Goal: Task Accomplishment & Management: Manage account settings

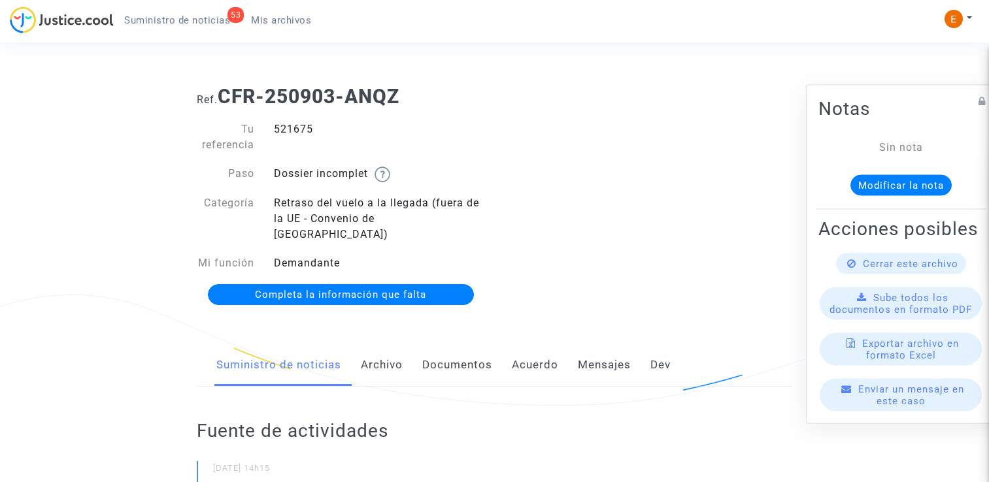
click at [458, 358] on font "Documentos" at bounding box center [457, 364] width 70 height 13
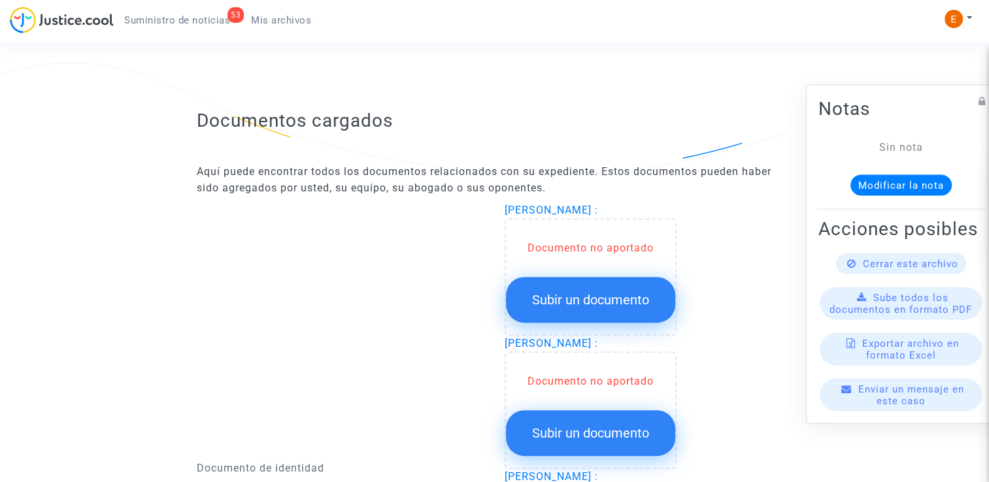
scroll to position [785, 0]
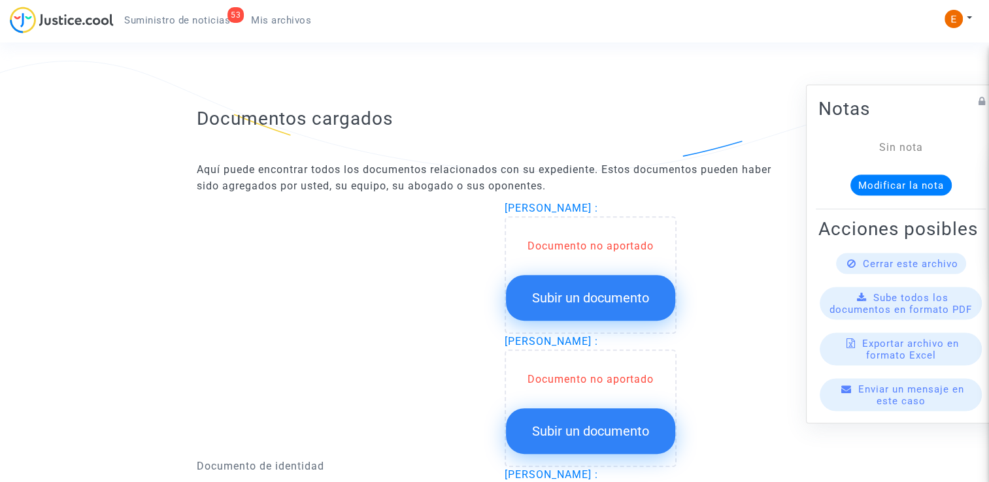
click at [622, 290] on span "Subir un documento" at bounding box center [590, 298] width 117 height 16
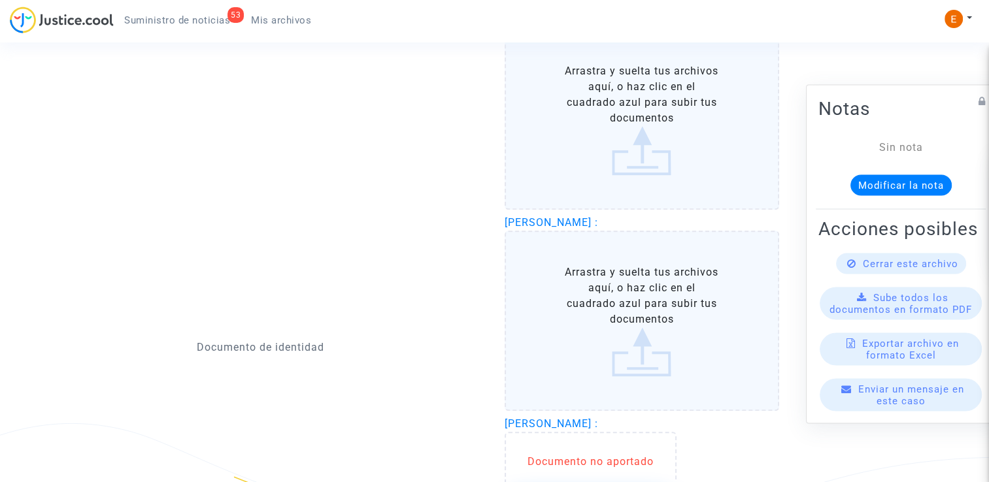
scroll to position [981, 0]
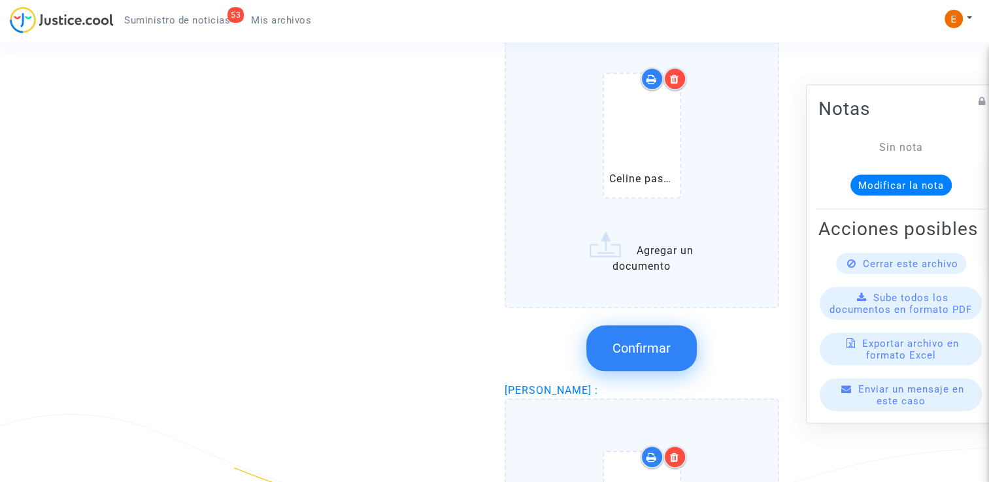
click at [664, 341] on span "Confirmar" at bounding box center [642, 349] width 58 height 16
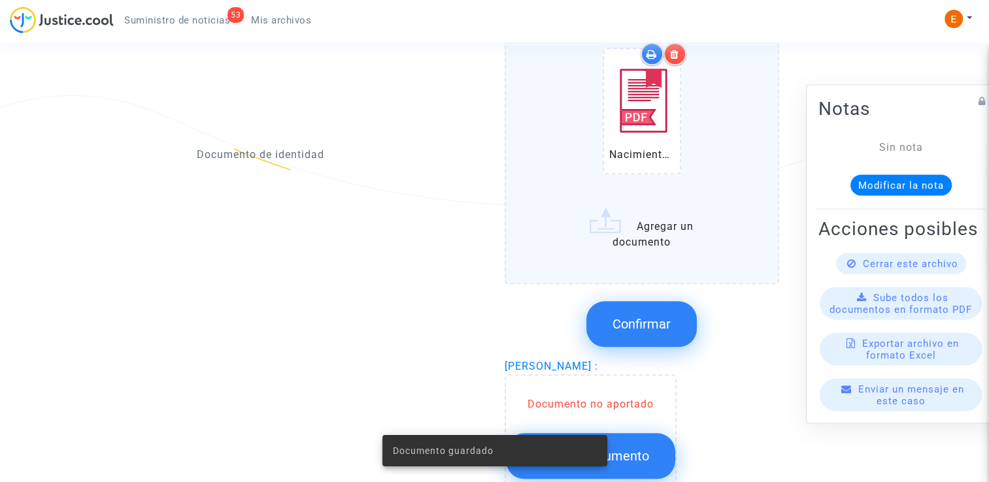
scroll to position [1308, 0]
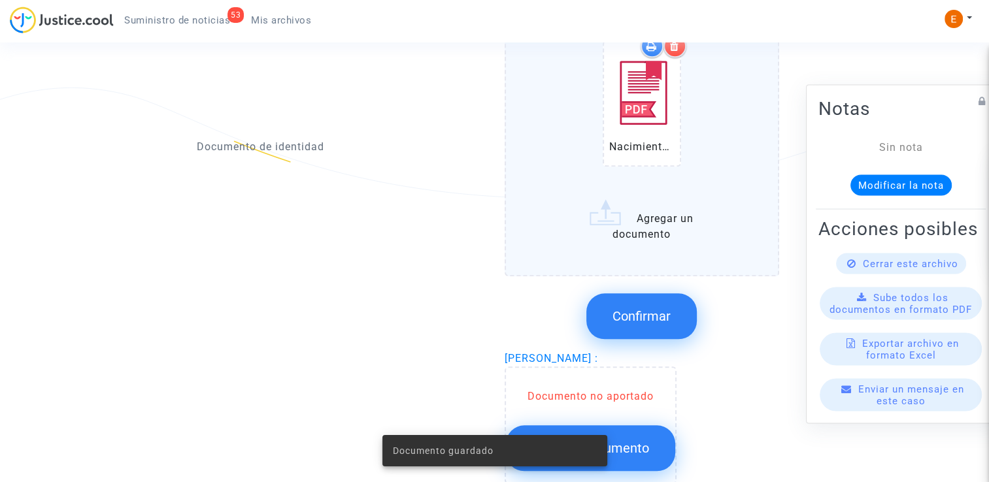
click at [650, 309] on span "Confirmar" at bounding box center [642, 317] width 58 height 16
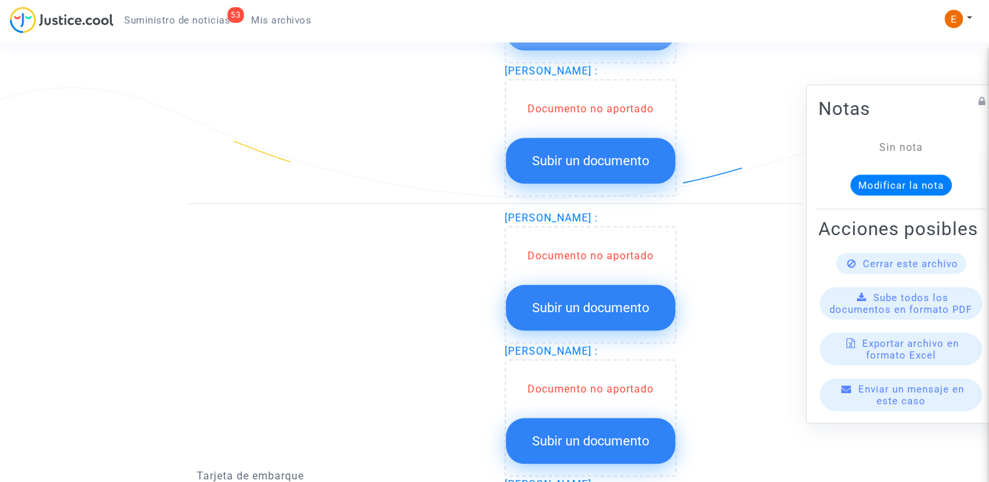
click at [612, 153] on span "Subir un documento" at bounding box center [590, 161] width 117 height 16
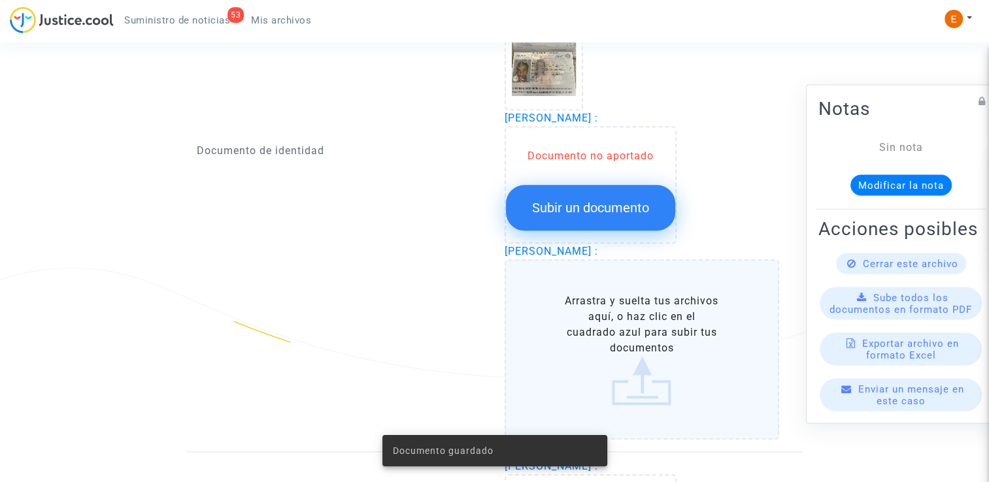
scroll to position [1111, 0]
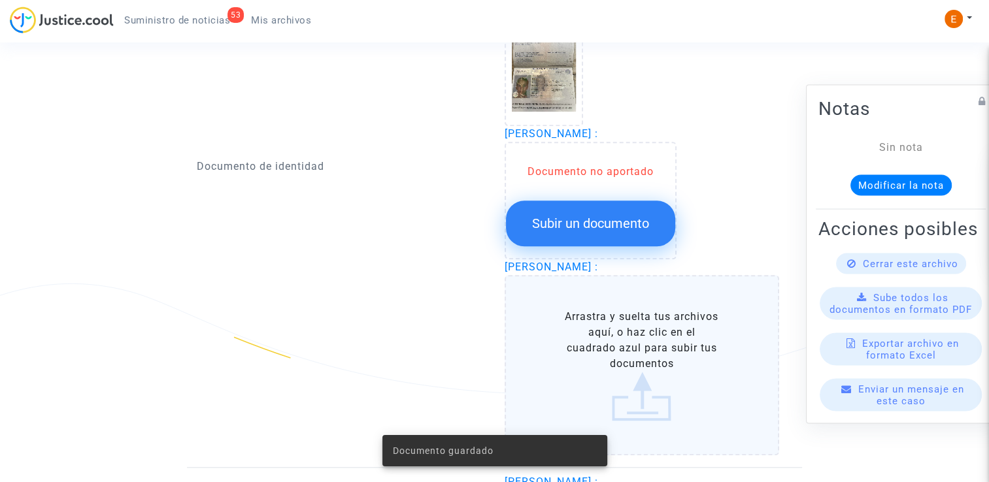
click at [615, 216] on span "Subir un documento" at bounding box center [590, 224] width 117 height 16
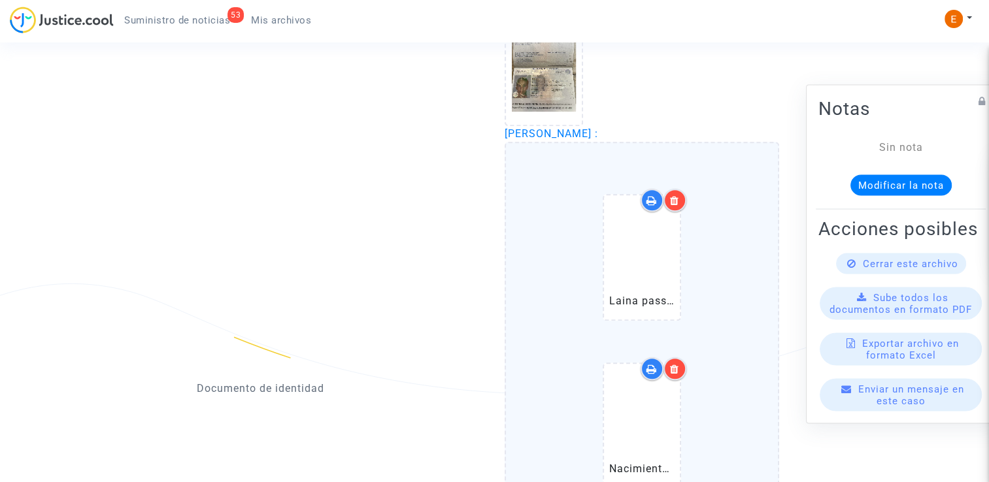
click at [677, 195] on icon at bounding box center [674, 200] width 9 height 10
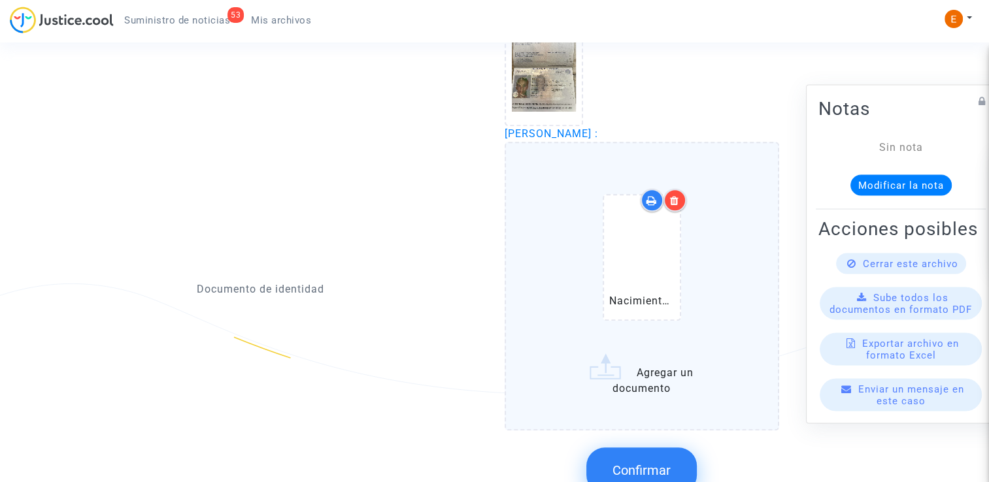
click at [677, 195] on icon at bounding box center [674, 200] width 9 height 10
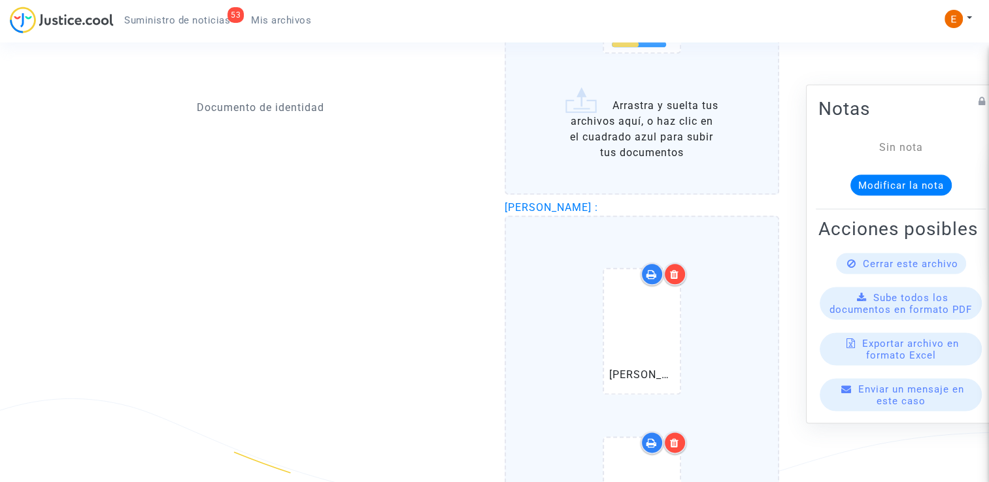
scroll to position [1831, 0]
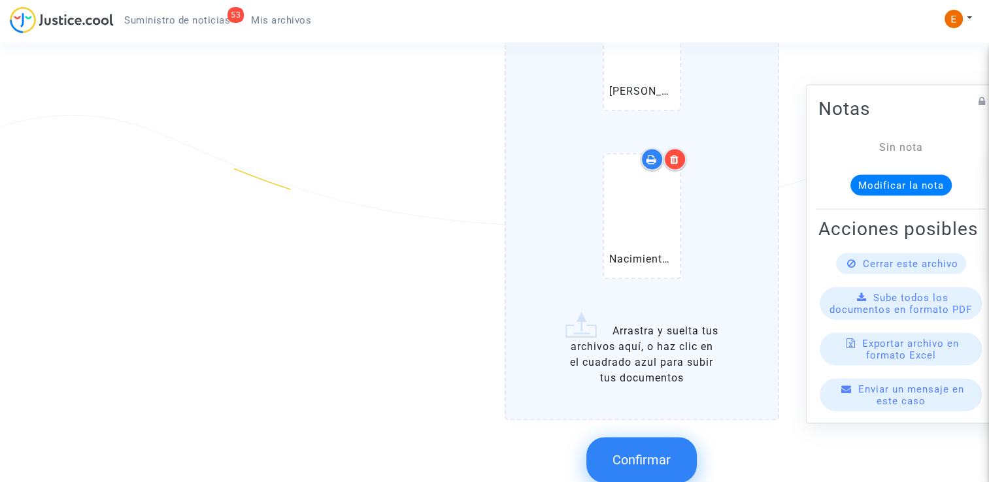
click at [656, 446] on button "Confirmar" at bounding box center [641, 460] width 110 height 46
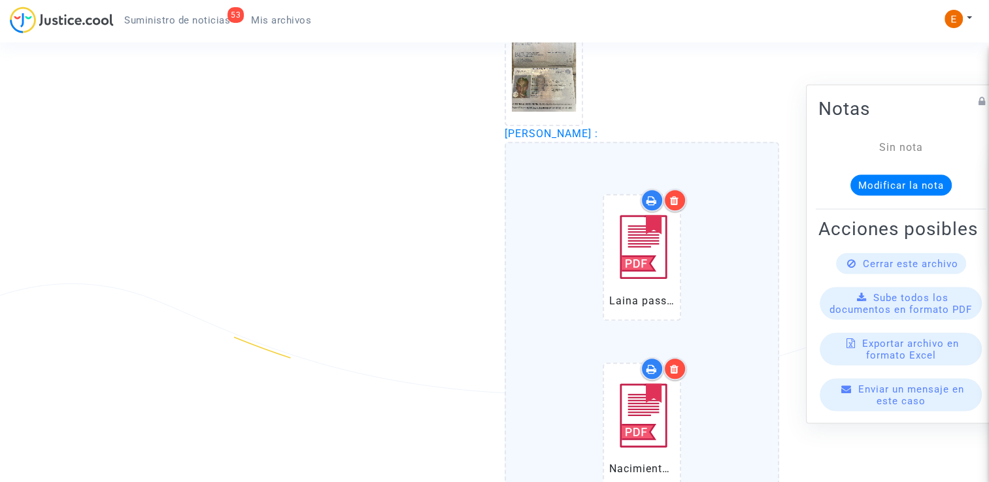
scroll to position [1373, 0]
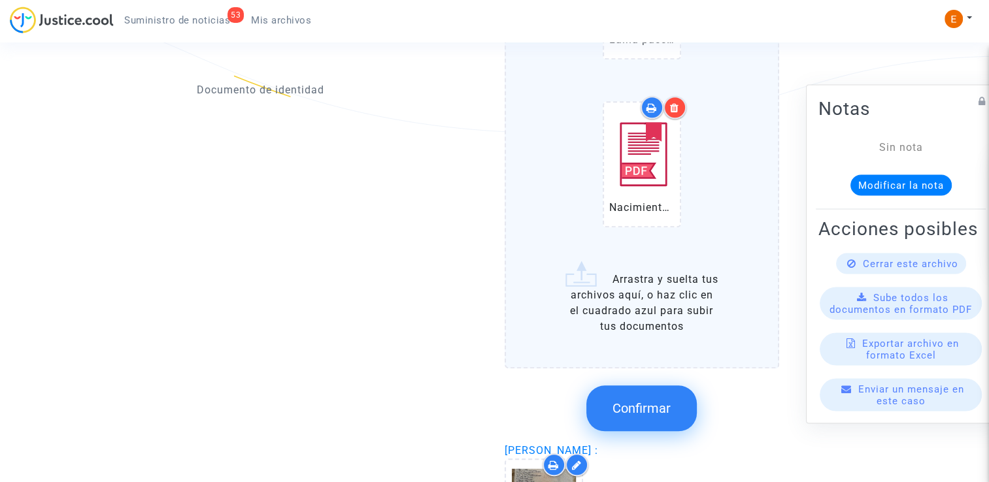
click at [651, 396] on button "Confirmar" at bounding box center [641, 409] width 110 height 46
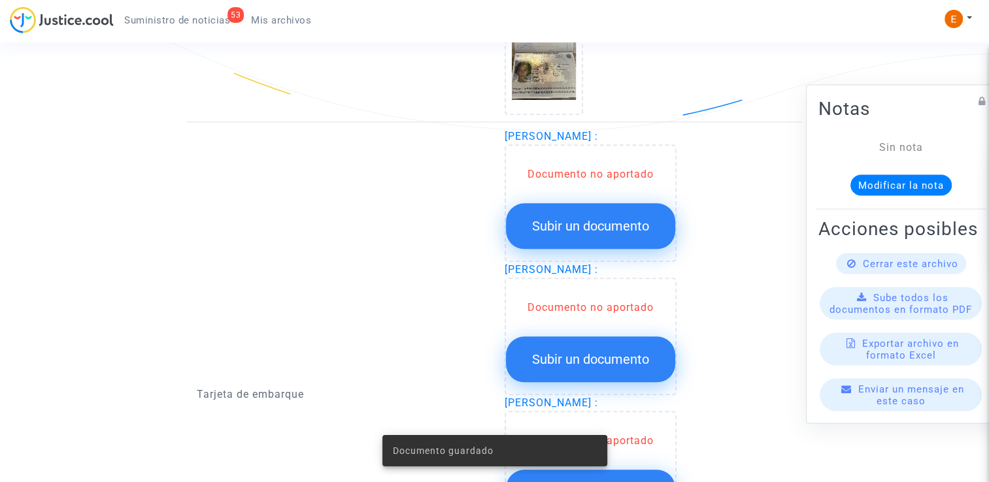
click at [607, 218] on span "Subir un documento" at bounding box center [590, 226] width 117 height 16
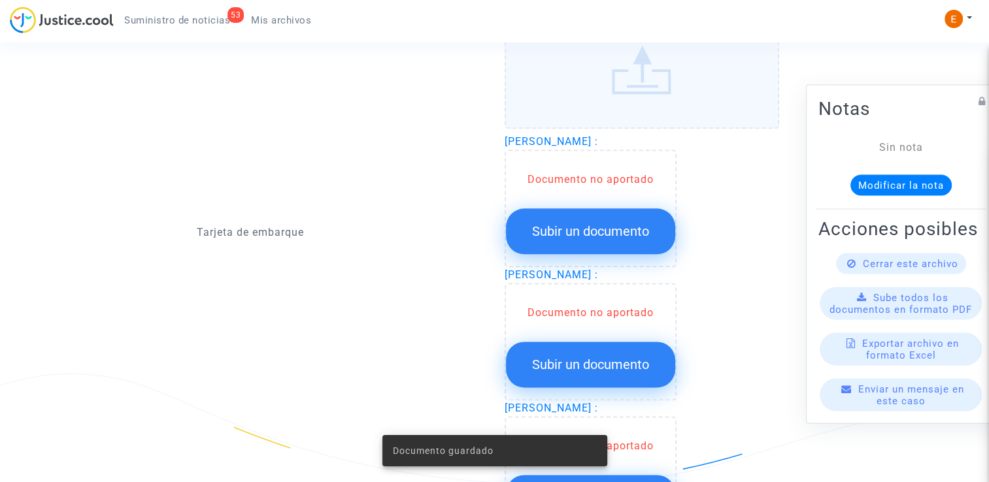
click at [646, 226] on button "Subir un documento" at bounding box center [590, 232] width 169 height 46
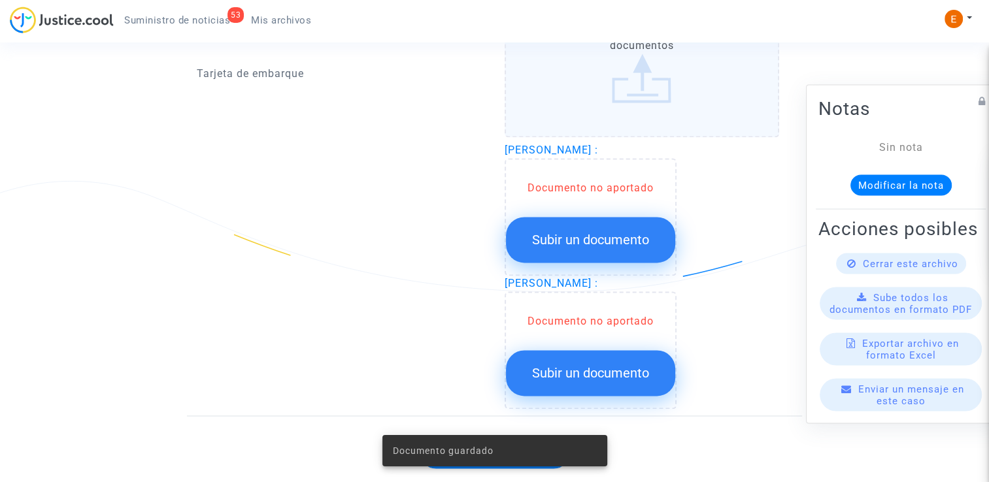
scroll to position [1768, 0]
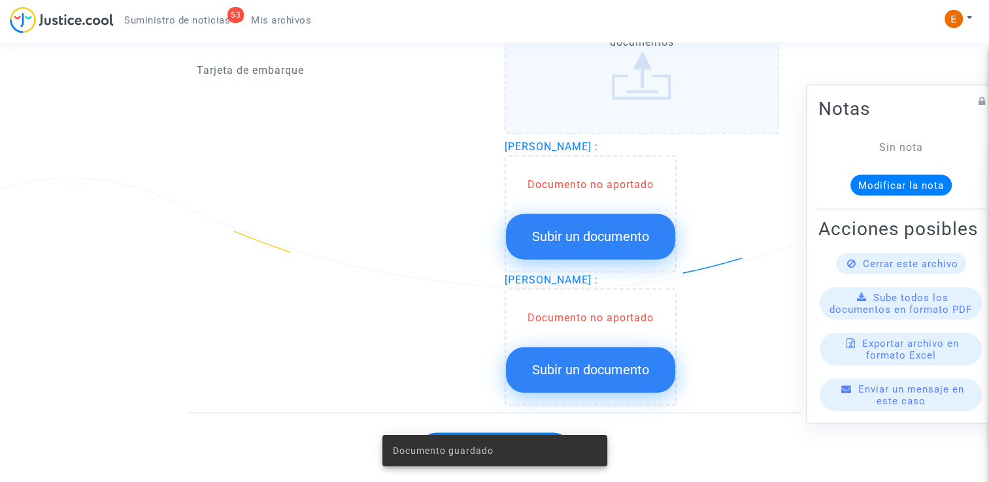
click at [638, 229] on span "Subir un documento" at bounding box center [590, 237] width 117 height 16
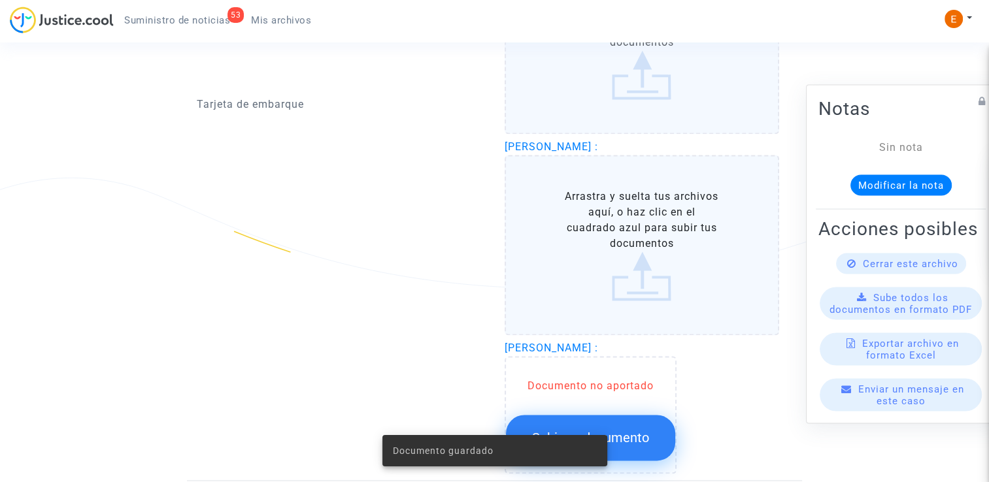
click at [664, 415] on button "Subir un documento" at bounding box center [590, 438] width 169 height 46
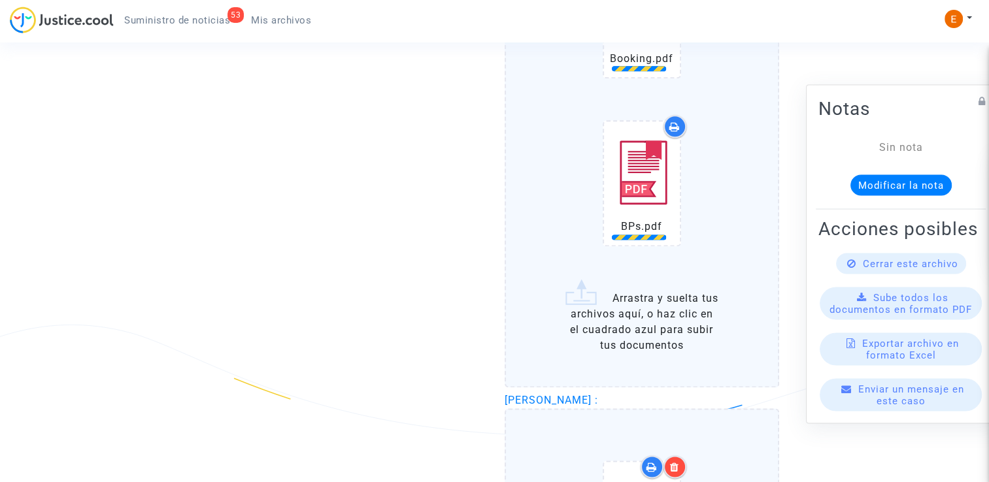
scroll to position [1637, 0]
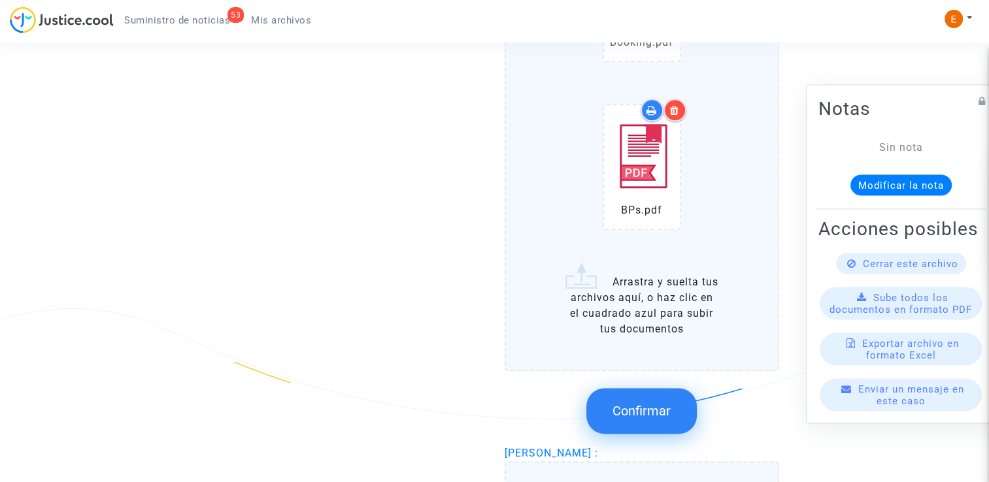
click at [647, 388] on button "Confirmar" at bounding box center [641, 411] width 110 height 46
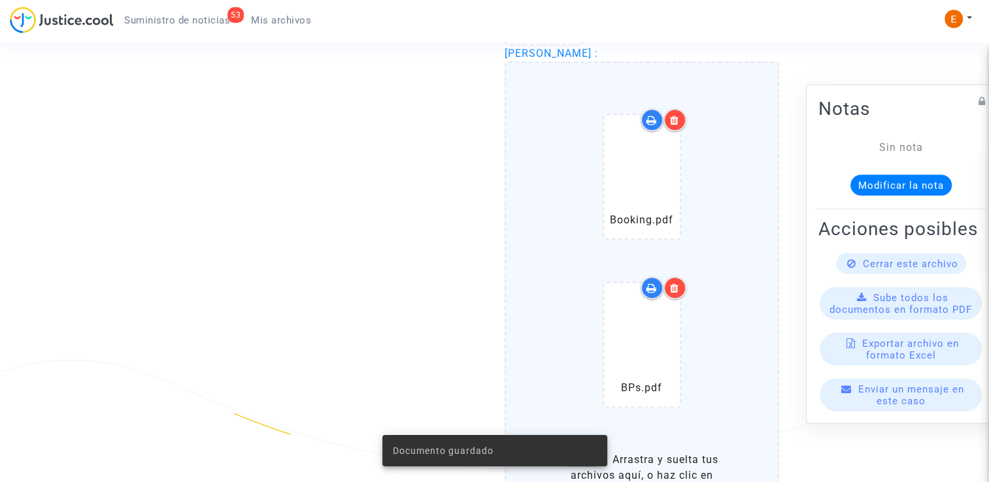
scroll to position [1572, 0]
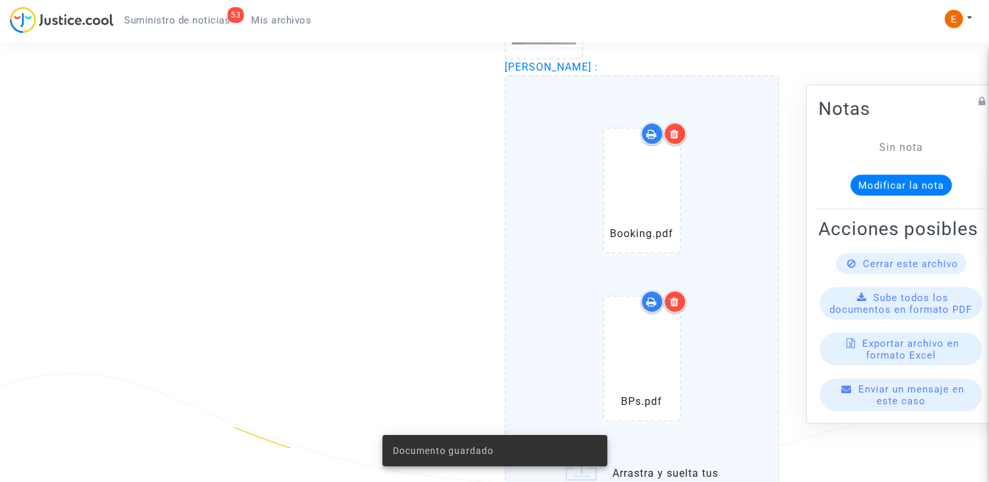
click at [681, 290] on div at bounding box center [675, 301] width 23 height 23
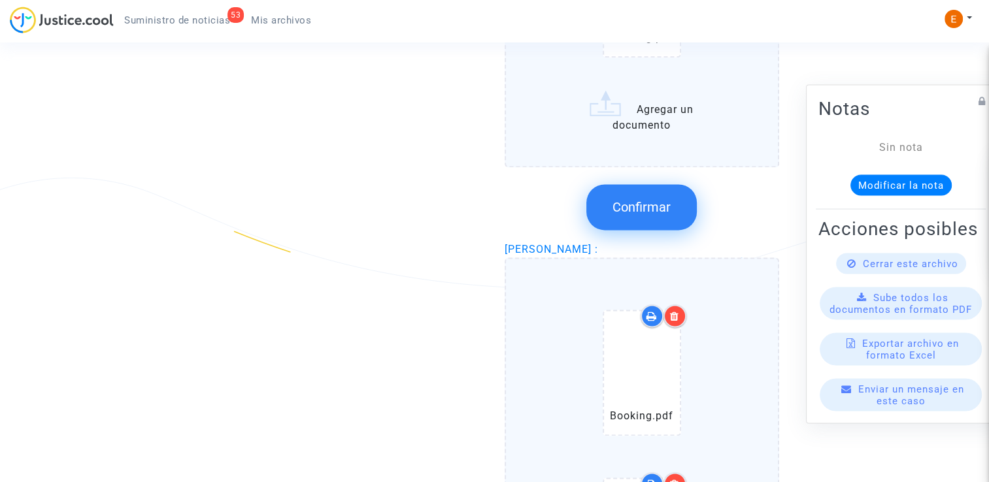
click at [664, 195] on button "Confirmar" at bounding box center [641, 207] width 110 height 46
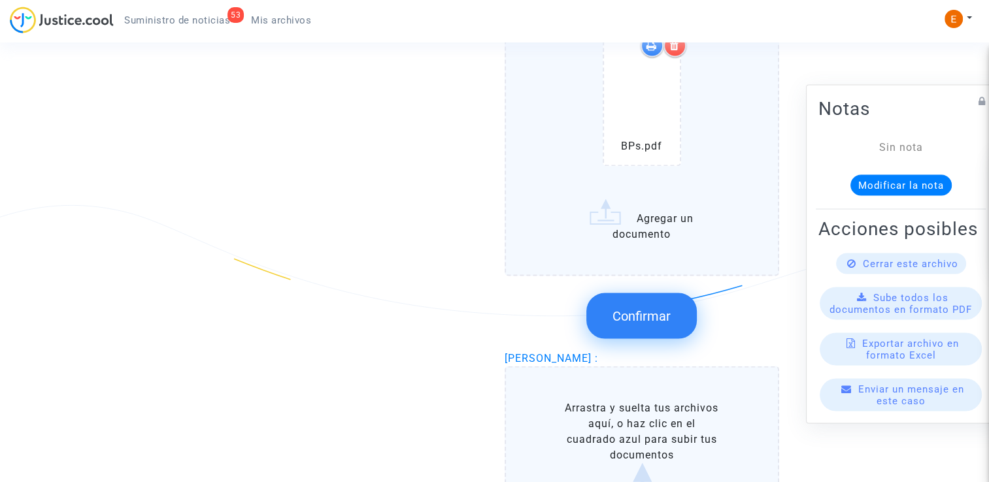
click at [670, 308] on span "Confirmar" at bounding box center [642, 316] width 58 height 16
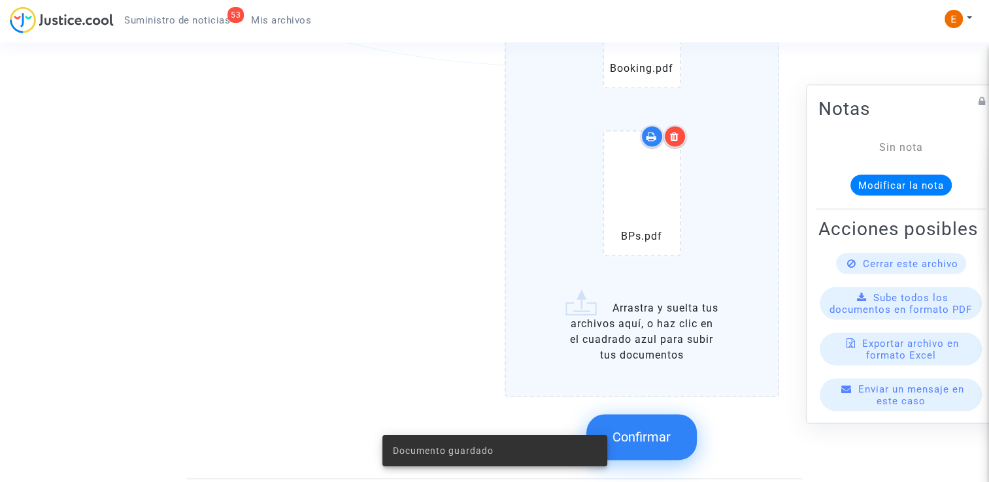
scroll to position [2059, 0]
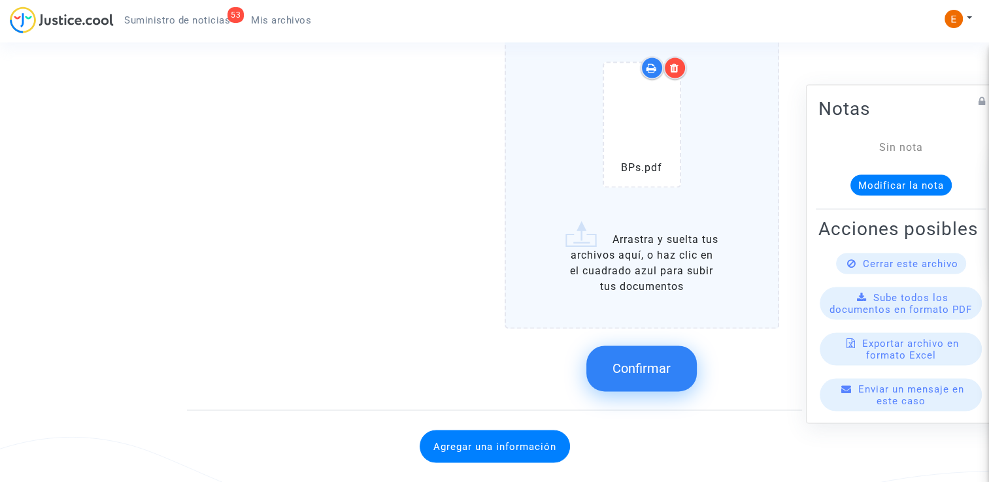
click at [642, 361] on span "Confirmar" at bounding box center [642, 369] width 58 height 16
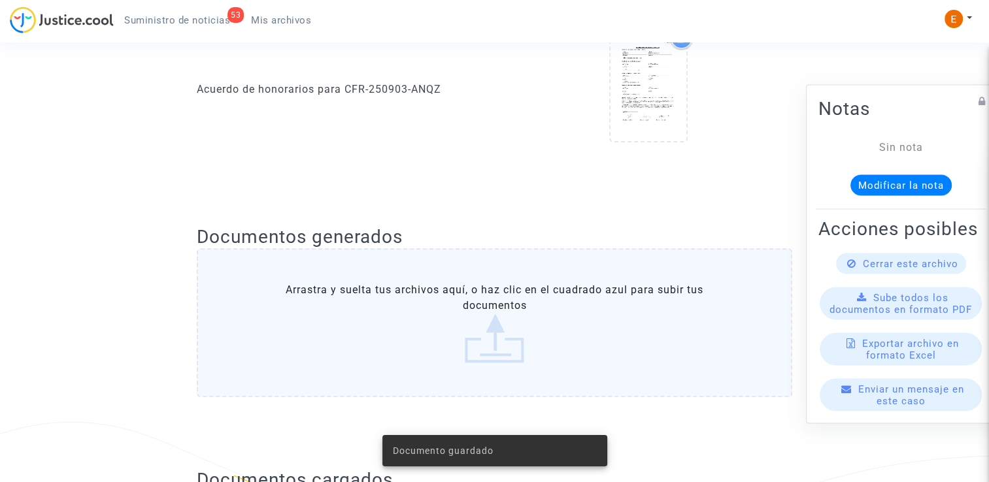
scroll to position [758, 0]
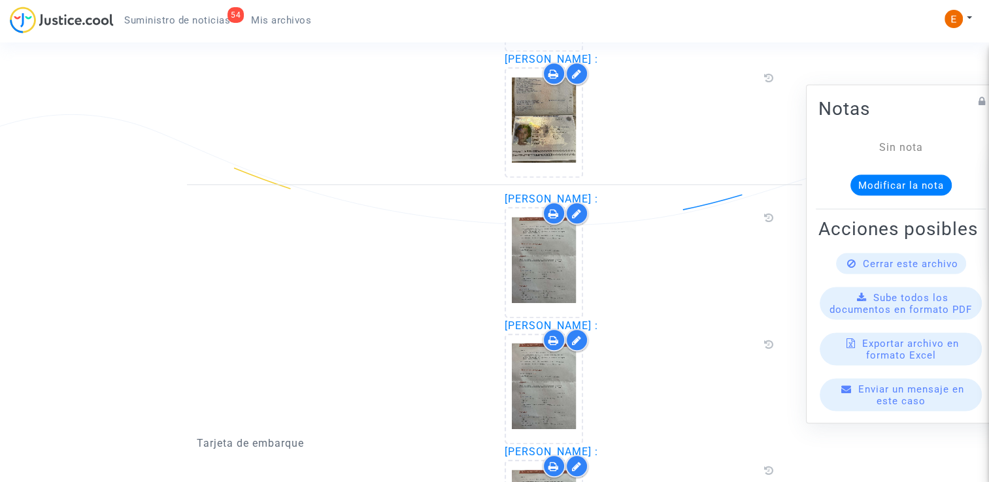
scroll to position [1576, 0]
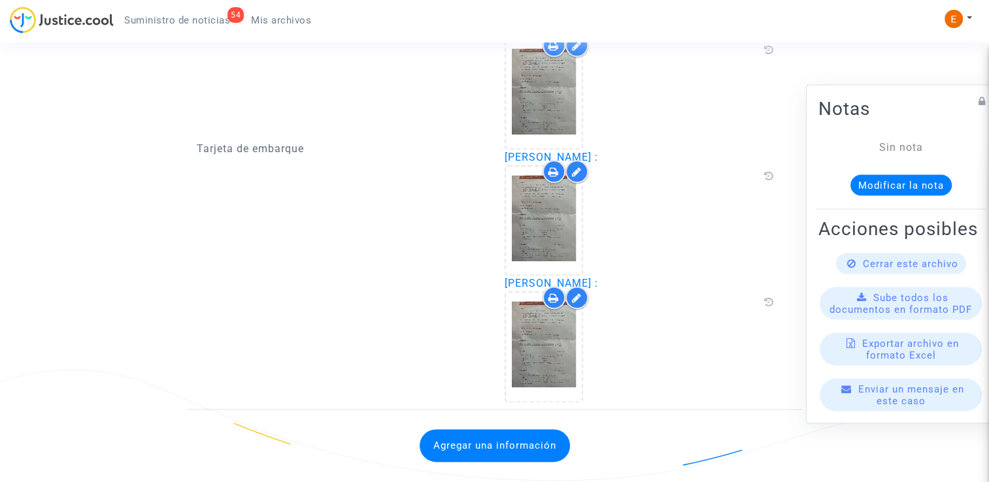
click at [516, 430] on button "Agregar una información" at bounding box center [495, 446] width 150 height 33
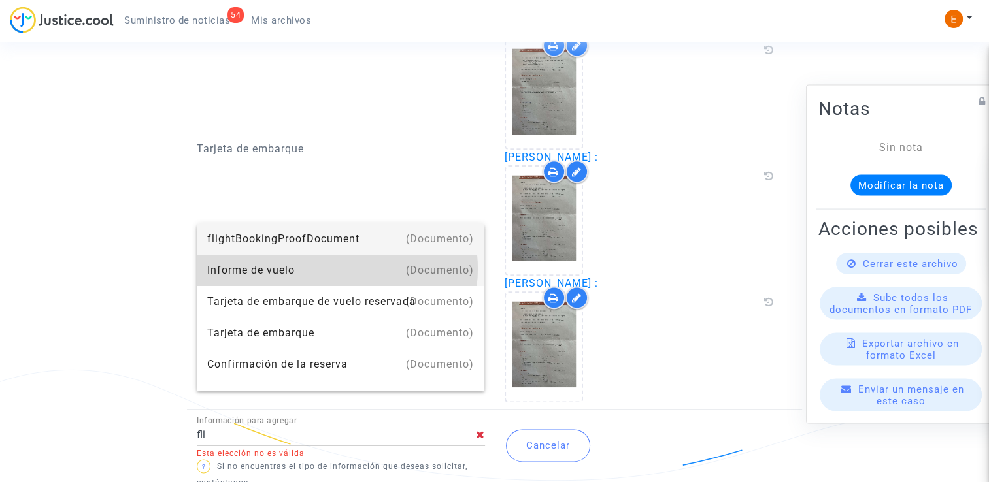
click at [337, 269] on div "Informe de vuelo" at bounding box center [340, 270] width 267 height 31
type input "Flight report"
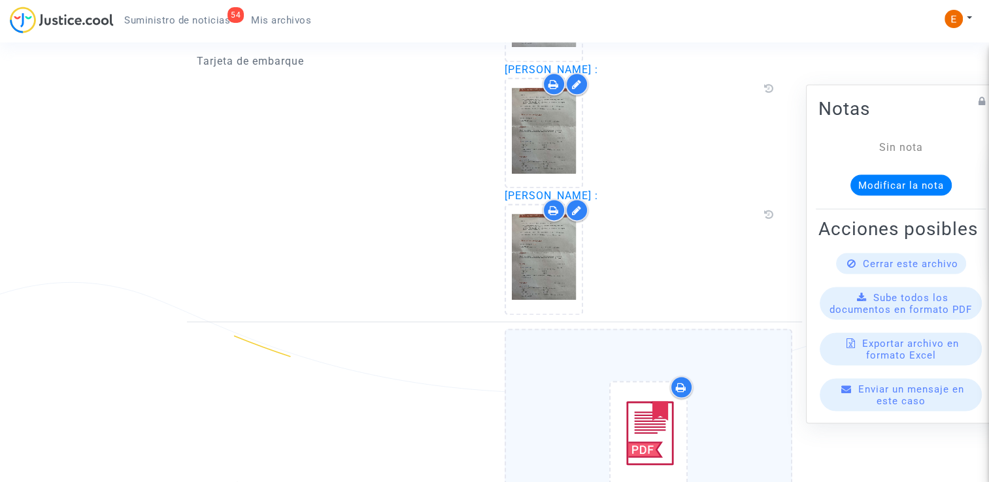
scroll to position [1903, 0]
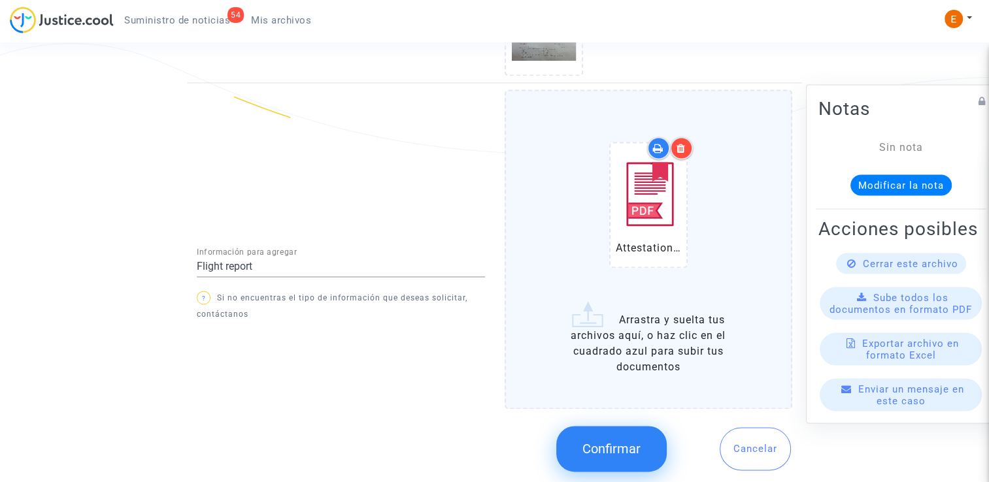
click at [639, 441] on span "Confirmar" at bounding box center [612, 449] width 58 height 16
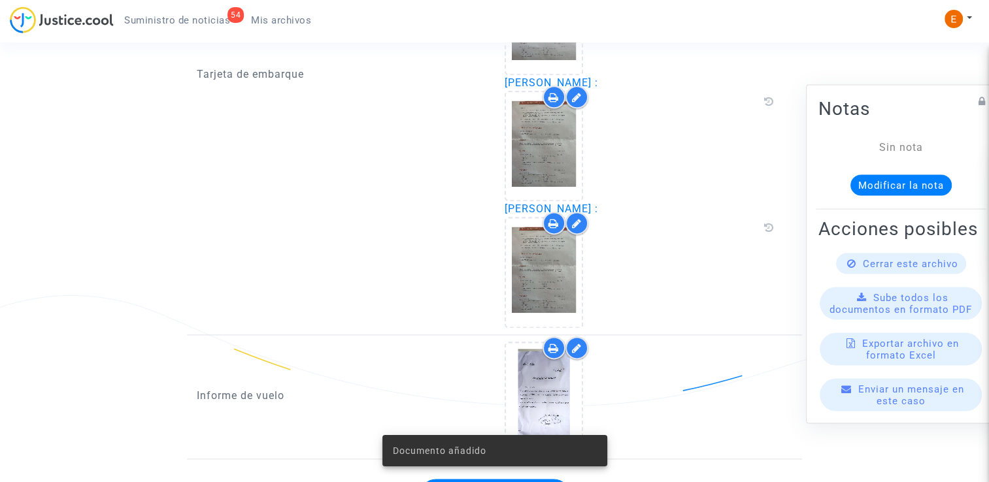
scroll to position [1699, 0]
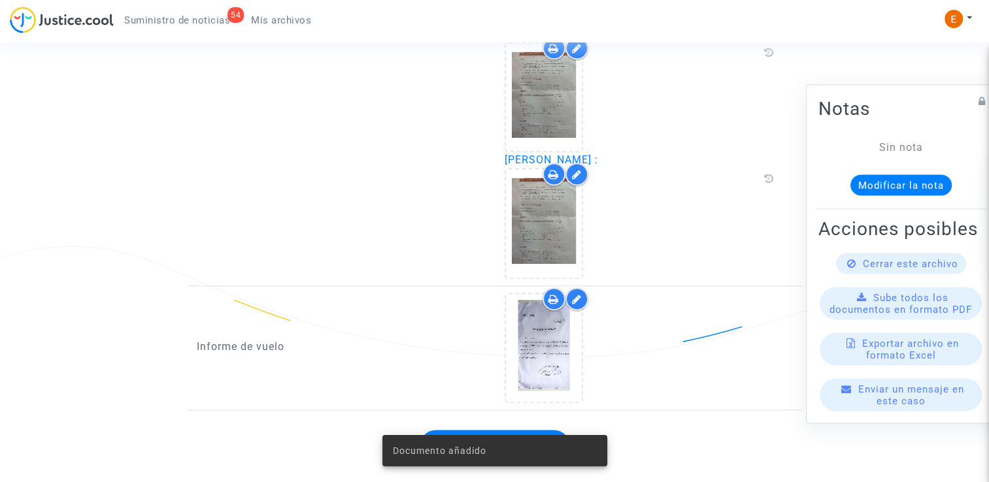
click at [217, 20] on span "Suministro de noticias" at bounding box center [177, 20] width 106 height 12
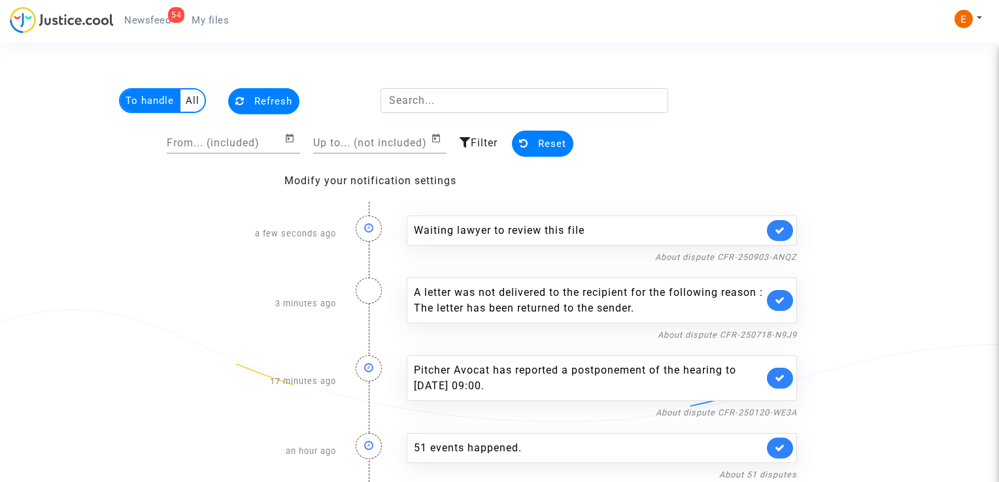
click at [784, 227] on icon at bounding box center [780, 231] width 10 height 10
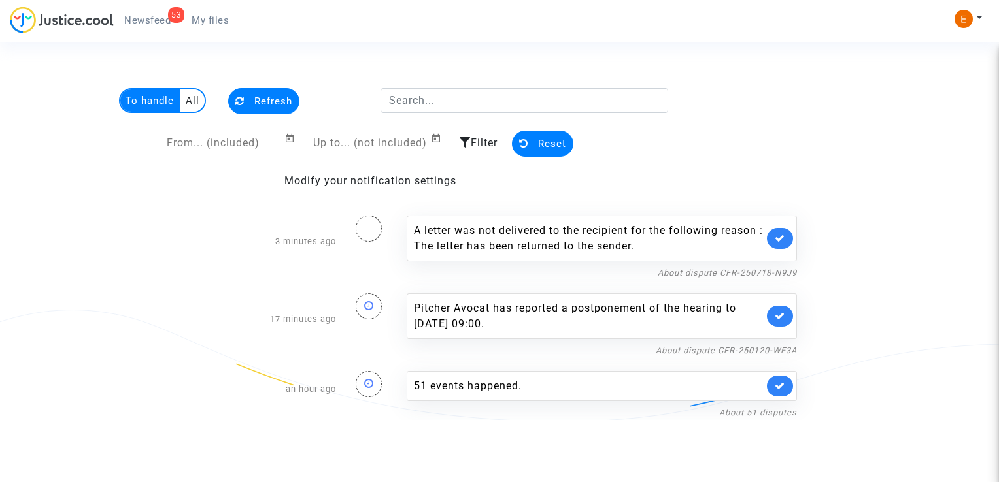
click at [788, 233] on link at bounding box center [780, 238] width 26 height 21
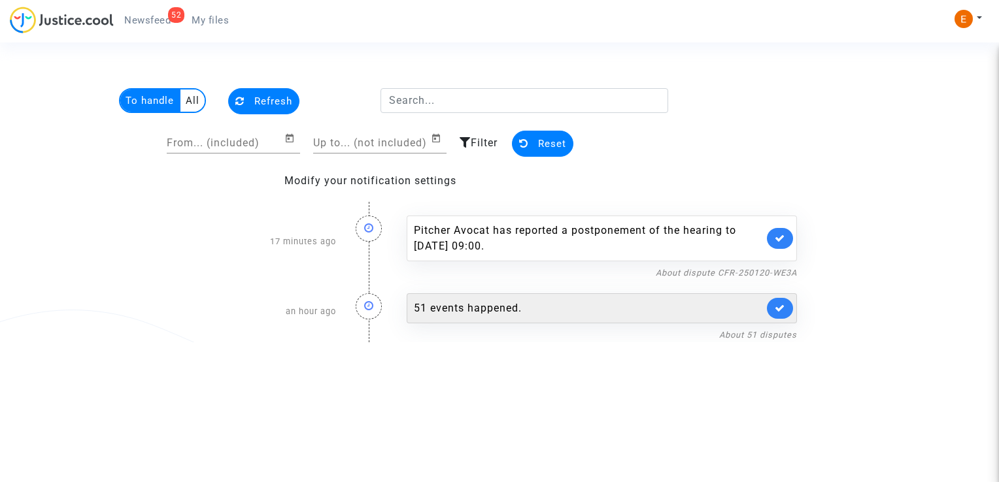
click at [509, 301] on div "51 events happened." at bounding box center [589, 309] width 350 height 16
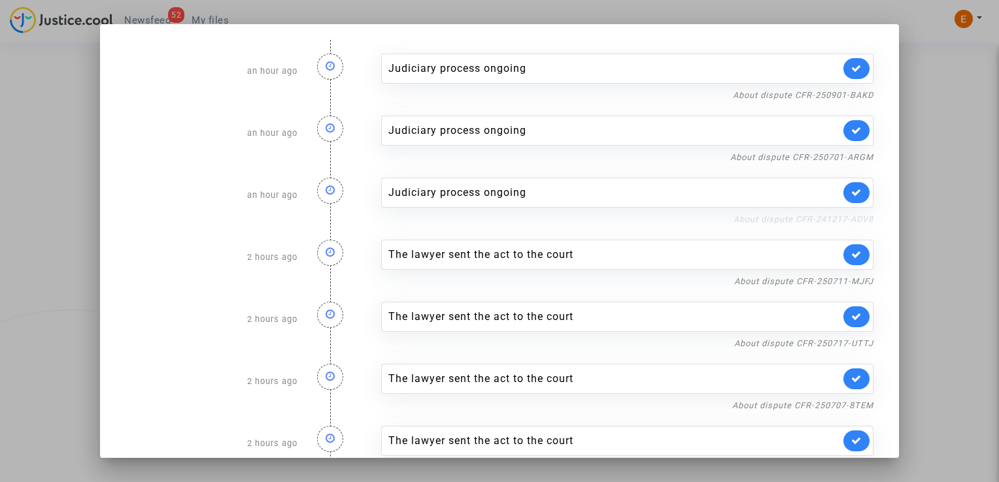
click at [830, 216] on link "About dispute CFR-241217-ADV8" at bounding box center [804, 219] width 140 height 10
click at [853, 187] on link at bounding box center [856, 192] width 26 height 21
click at [847, 156] on link "About dispute CFR-250701-ARGM" at bounding box center [801, 157] width 143 height 10
click at [853, 127] on link at bounding box center [856, 130] width 26 height 21
click at [845, 97] on link "About dispute CFR-250901-BAKD" at bounding box center [803, 95] width 141 height 10
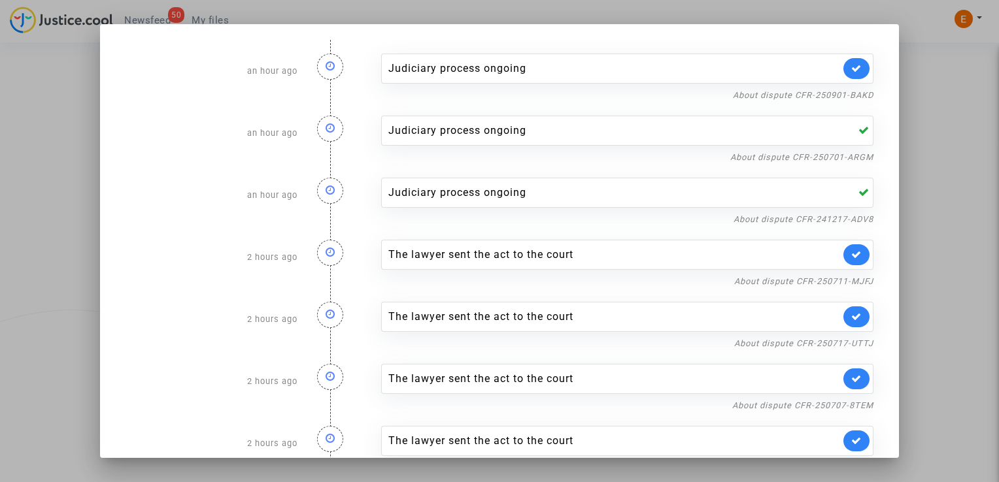
click at [857, 73] on link at bounding box center [856, 68] width 26 height 21
click at [936, 93] on div at bounding box center [499, 241] width 999 height 482
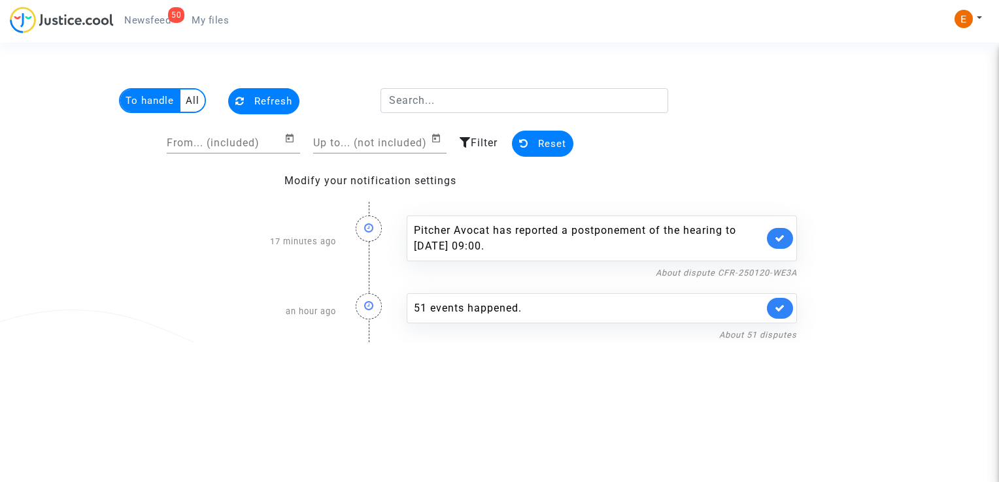
drag, startPoint x: 222, startPoint y: 22, endPoint x: 203, endPoint y: 22, distance: 19.6
click at [222, 22] on span "My files" at bounding box center [210, 20] width 37 height 12
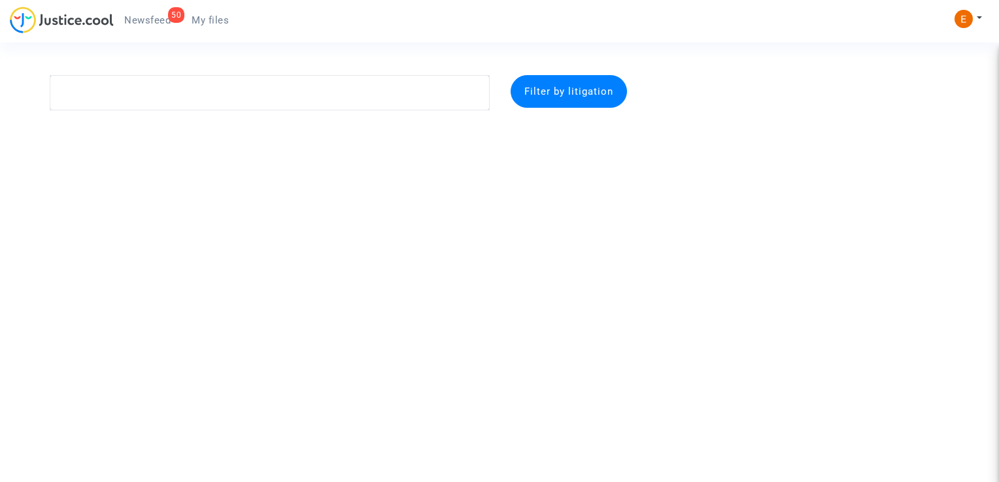
click at [154, 22] on span "Newsfeed" at bounding box center [147, 20] width 46 height 12
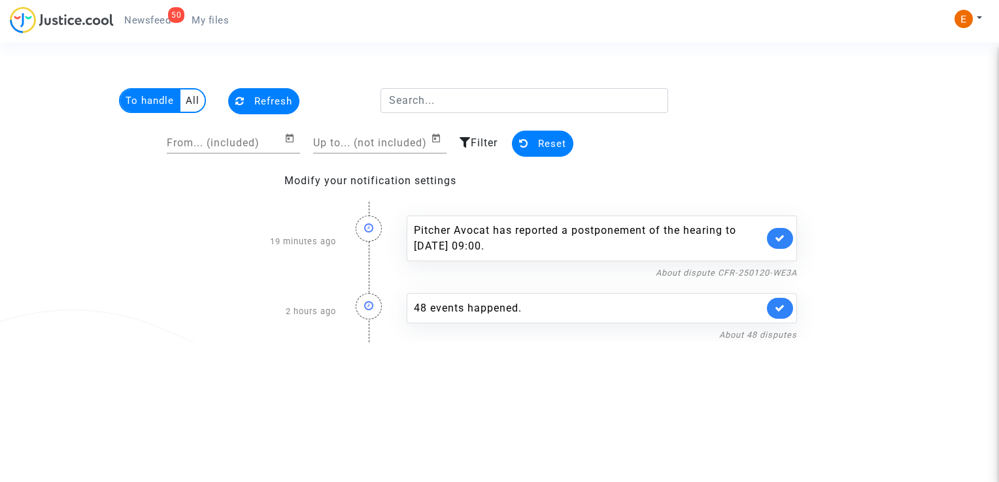
click at [771, 308] on link at bounding box center [780, 308] width 26 height 21
click at [741, 265] on div "About dispute CFR-250120-WE3A" at bounding box center [602, 273] width 390 height 16
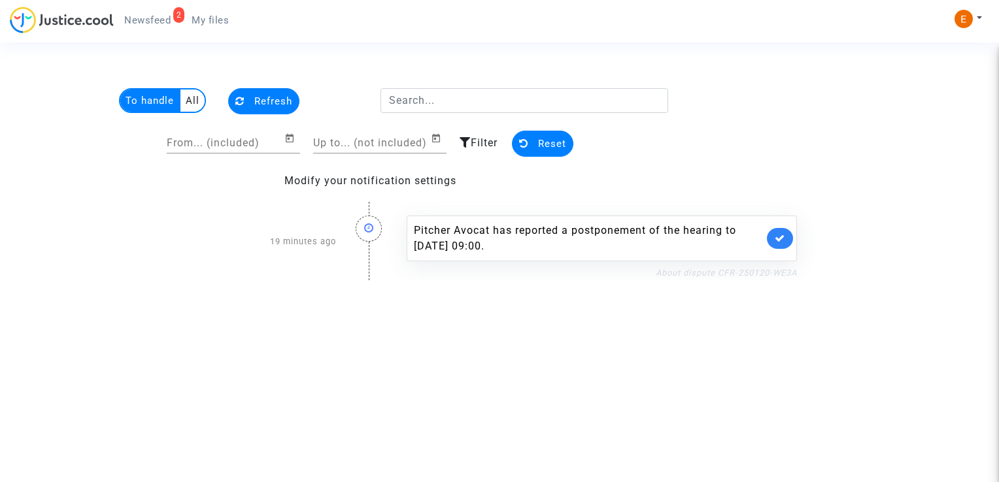
click at [746, 273] on link "About dispute CFR-250120-WE3A" at bounding box center [726, 273] width 141 height 10
click at [782, 236] on icon at bounding box center [780, 238] width 10 height 10
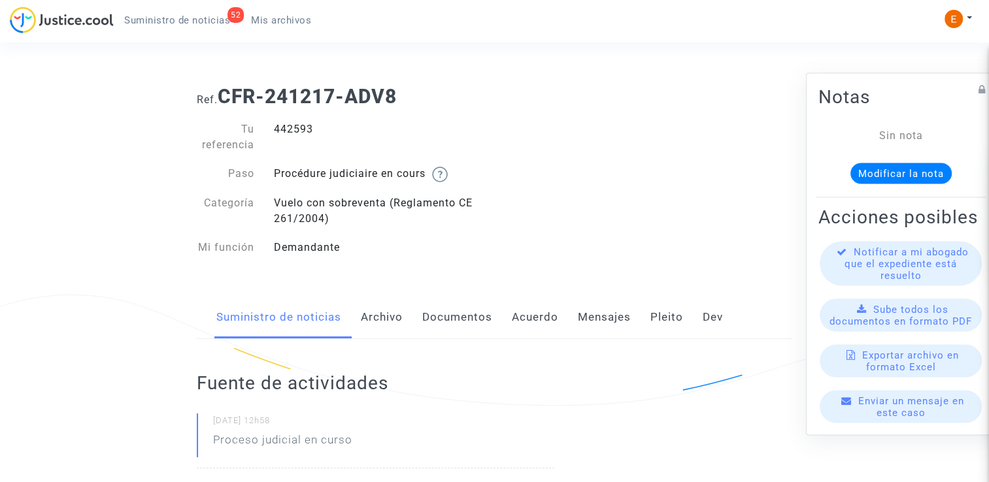
click at [288, 137] on div "442593" at bounding box center [379, 137] width 231 height 31
click at [292, 126] on div "442593" at bounding box center [379, 137] width 231 height 31
copy div "442593"
click at [290, 131] on div "511184" at bounding box center [379, 137] width 231 height 31
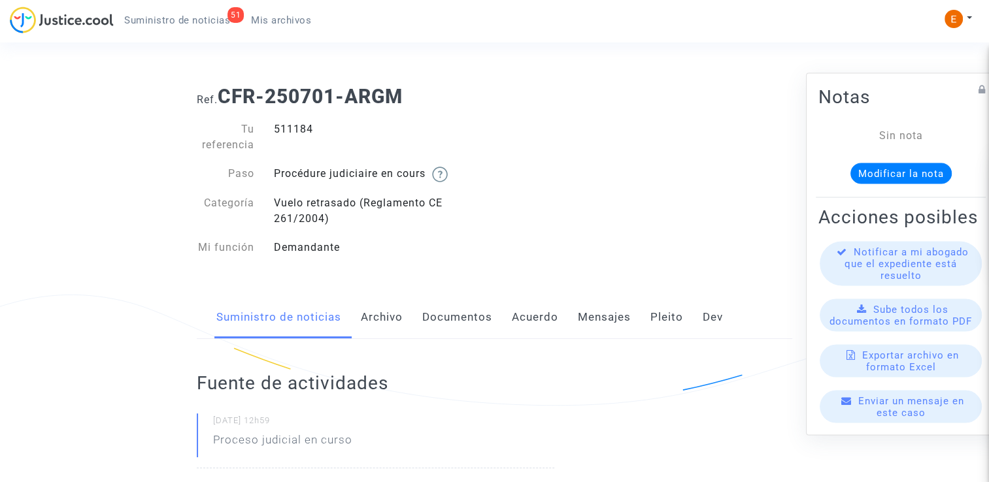
drag, startPoint x: 0, startPoint y: 0, endPoint x: 290, endPoint y: 131, distance: 317.8
click at [296, 129] on div "519719" at bounding box center [379, 137] width 231 height 31
copy div "519719"
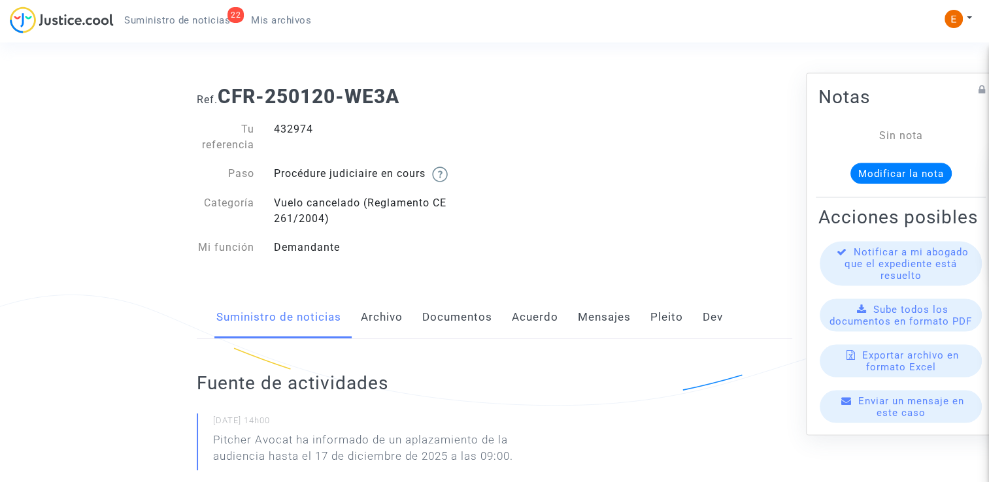
click at [293, 127] on div "432974" at bounding box center [379, 137] width 231 height 31
copy div "432974"
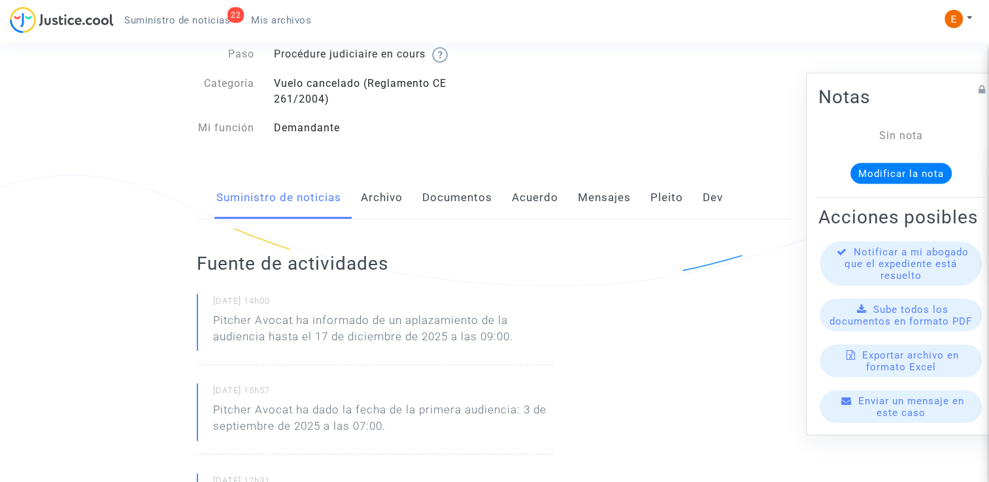
scroll to position [131, 0]
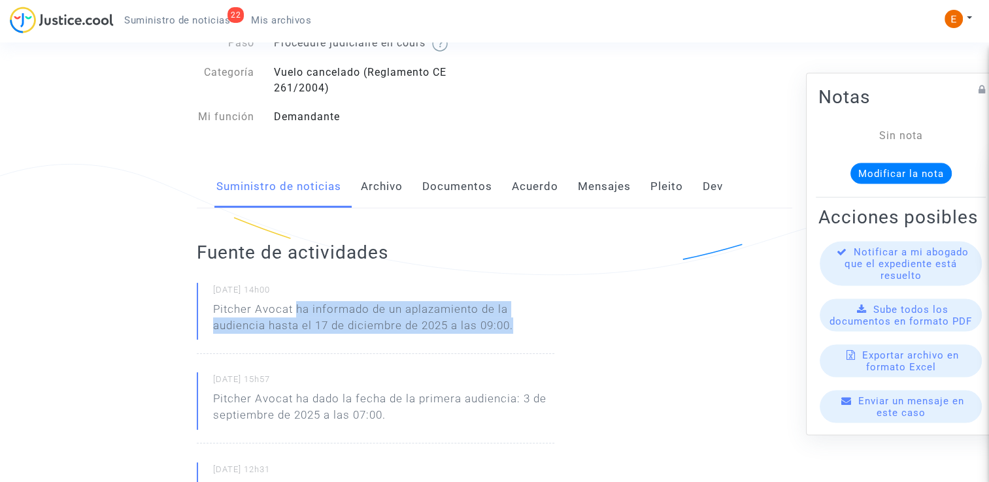
drag, startPoint x: 540, startPoint y: 331, endPoint x: 297, endPoint y: 309, distance: 243.6
click at [297, 309] on p "Pitcher Avocat ha informado de un aplazamiento de la audiencia hasta el 17 de d…" at bounding box center [383, 320] width 341 height 39
copy p "ha informado de un aplazamiento de la audiencia hasta el 17 de diciembre de 202…"
